Goal: Ask a question

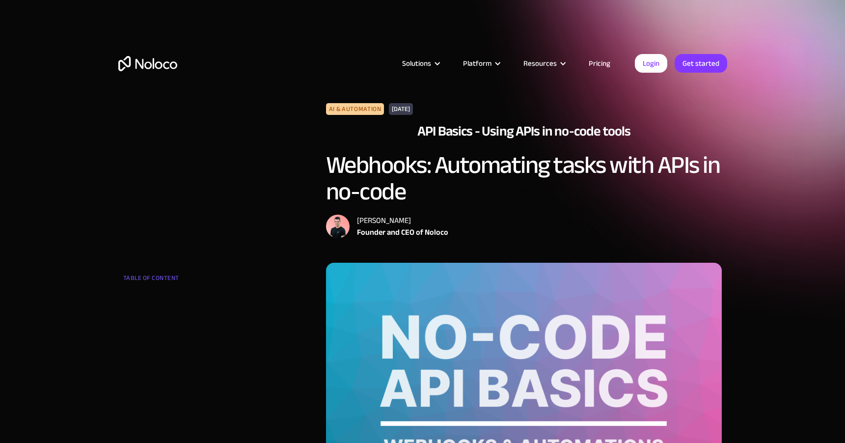
click at [603, 63] on link "Pricing" at bounding box center [599, 63] width 46 height 13
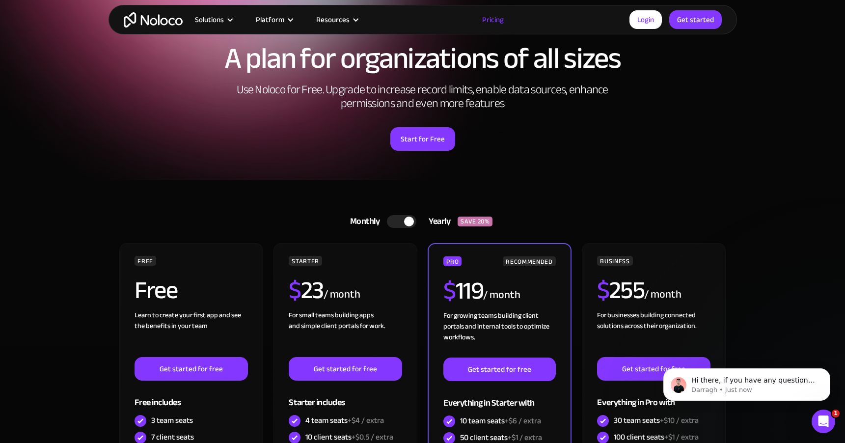
scroll to position [18, 0]
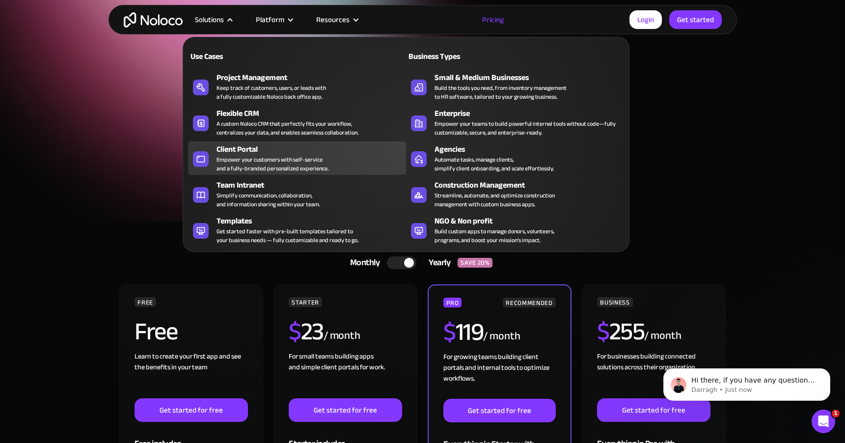
click at [239, 155] on div "Empower your customers with self-service and a fully-branded personalized exper…" at bounding box center [272, 164] width 112 height 18
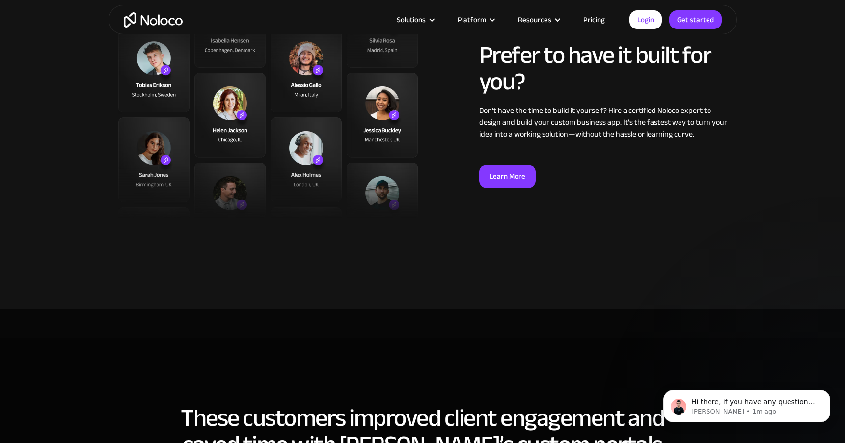
scroll to position [2715, 0]
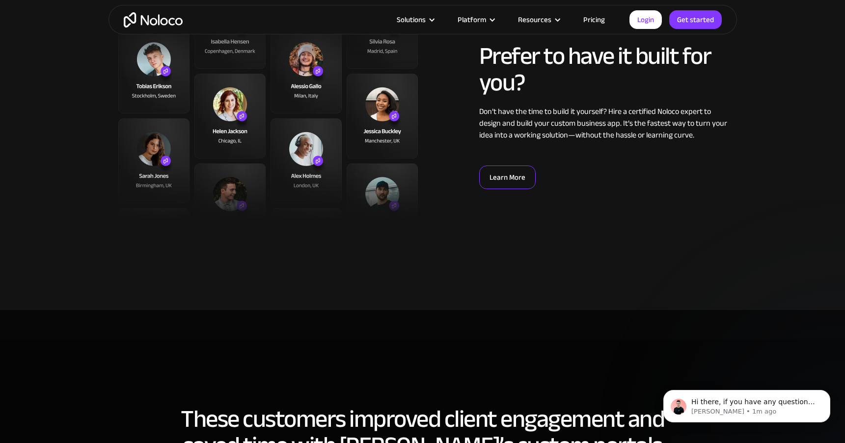
click at [509, 180] on link "Learn More" at bounding box center [507, 177] width 56 height 24
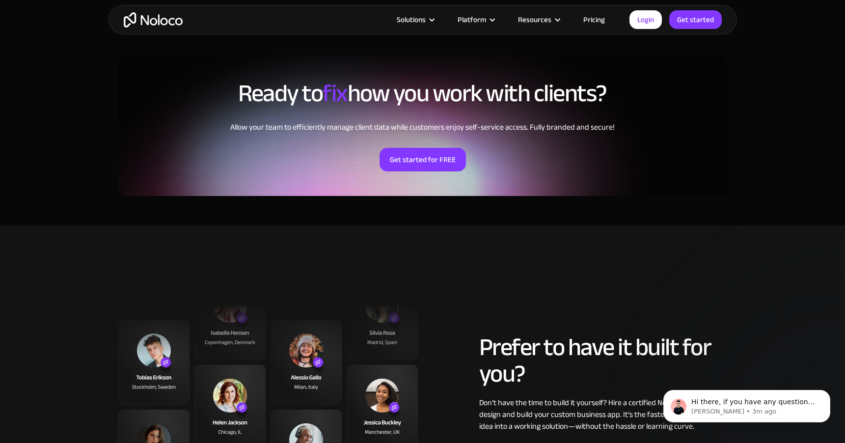
scroll to position [2422, 0]
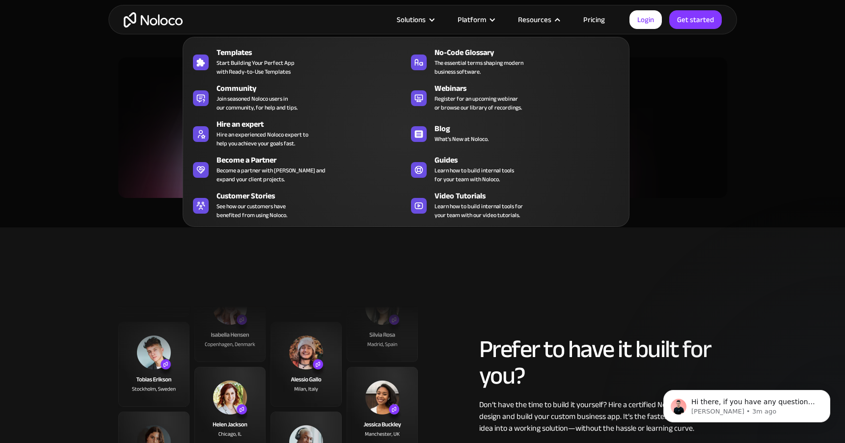
click at [592, 23] on nav "Templates Start Building Your Perfect App with Ready-to-Use Templates No-Code G…" at bounding box center [406, 125] width 447 height 204
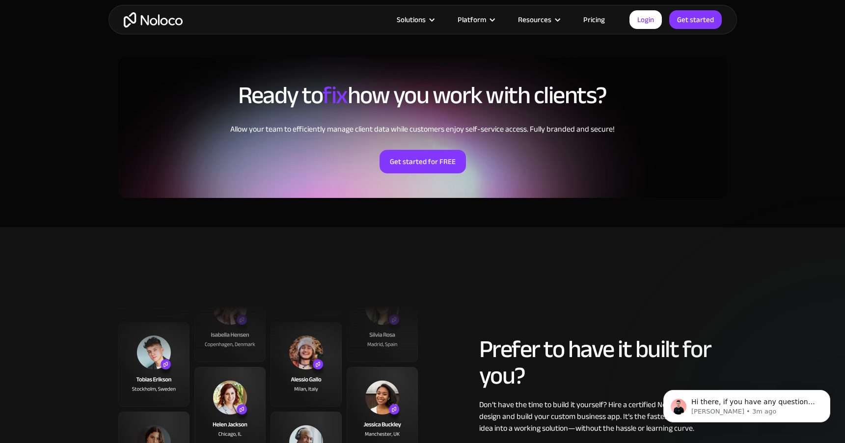
click at [595, 21] on link "Pricing" at bounding box center [594, 19] width 46 height 13
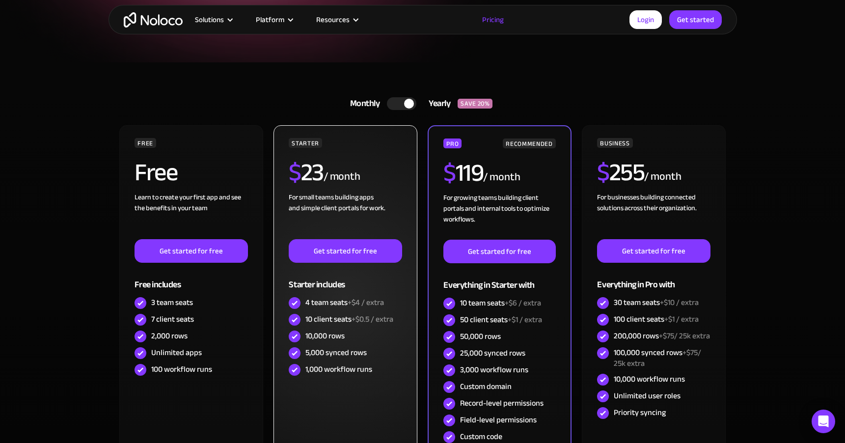
scroll to position [180, 0]
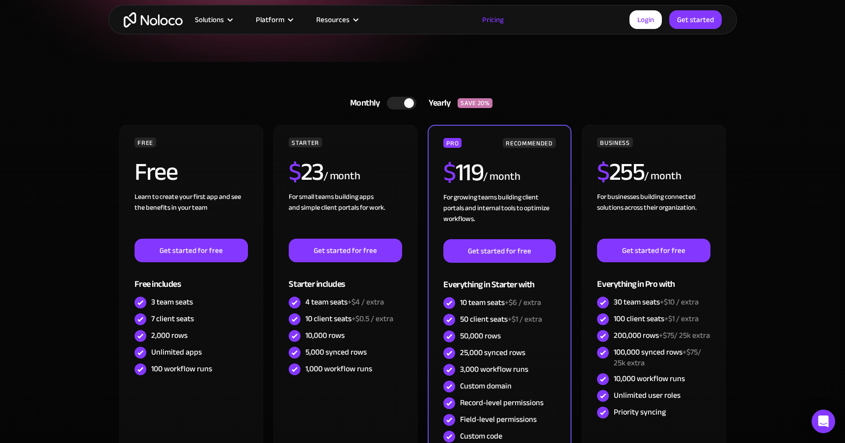
click at [394, 103] on div at bounding box center [401, 103] width 29 height 13
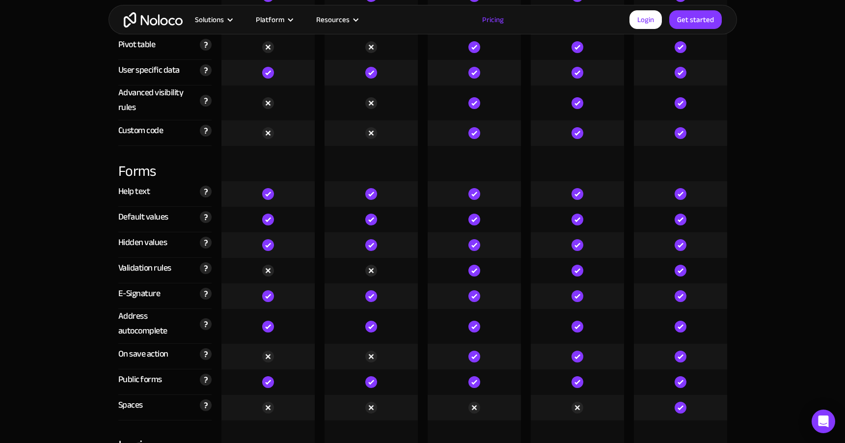
scroll to position [2878, 0]
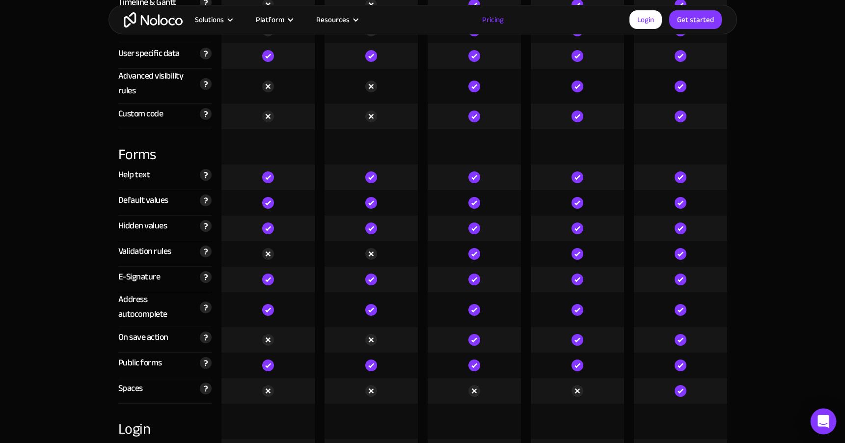
click at [823, 423] on icon "Open Intercom Messenger" at bounding box center [823, 421] width 13 height 13
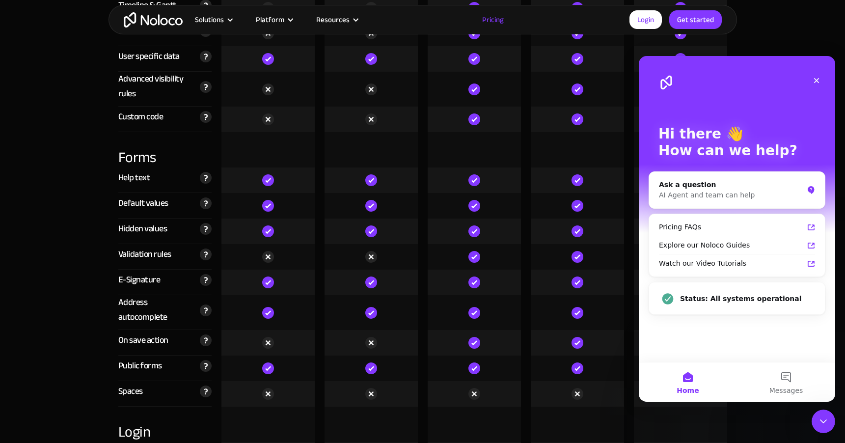
scroll to position [0, 0]
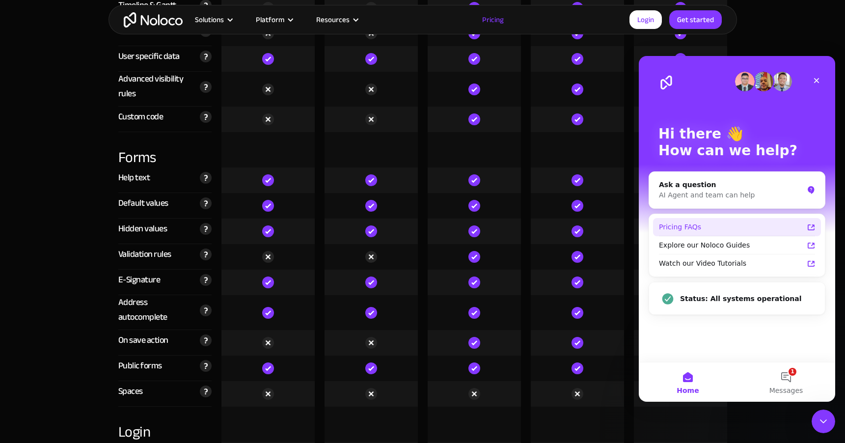
click at [774, 229] on div "Pricing FAQs" at bounding box center [731, 227] width 144 height 10
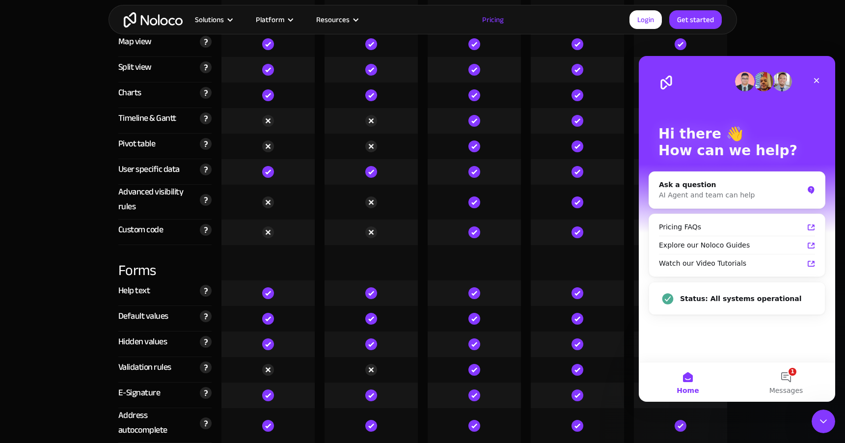
scroll to position [2771, 0]
click at [697, 192] on div "AI Agent and team can help" at bounding box center [731, 195] width 144 height 10
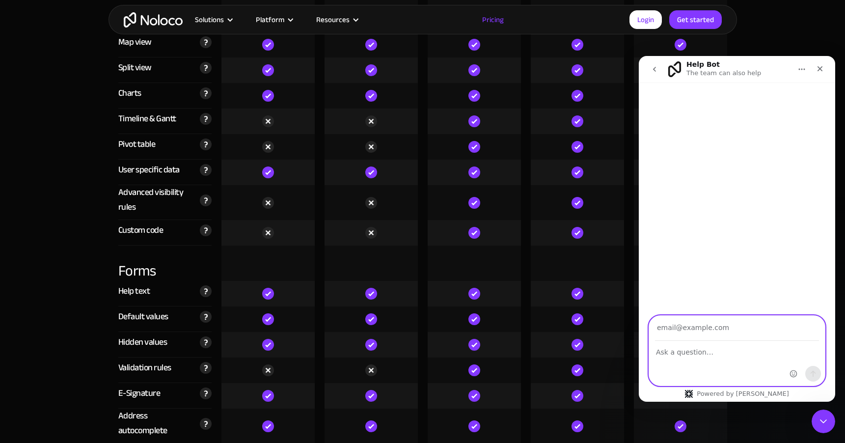
click at [700, 352] on textarea "Ask a question…" at bounding box center [737, 349] width 176 height 17
type textarea "can I receive webhooks"
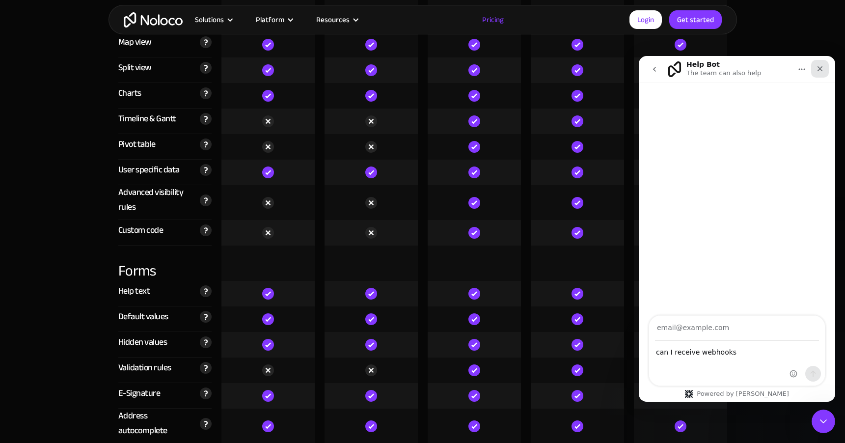
click at [815, 67] on div "Close" at bounding box center [820, 69] width 18 height 18
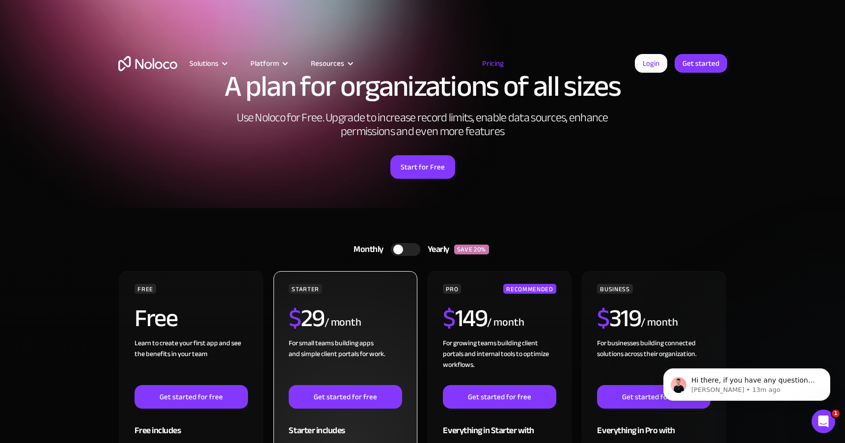
scroll to position [0, 0]
